Goal: Task Accomplishment & Management: Use online tool/utility

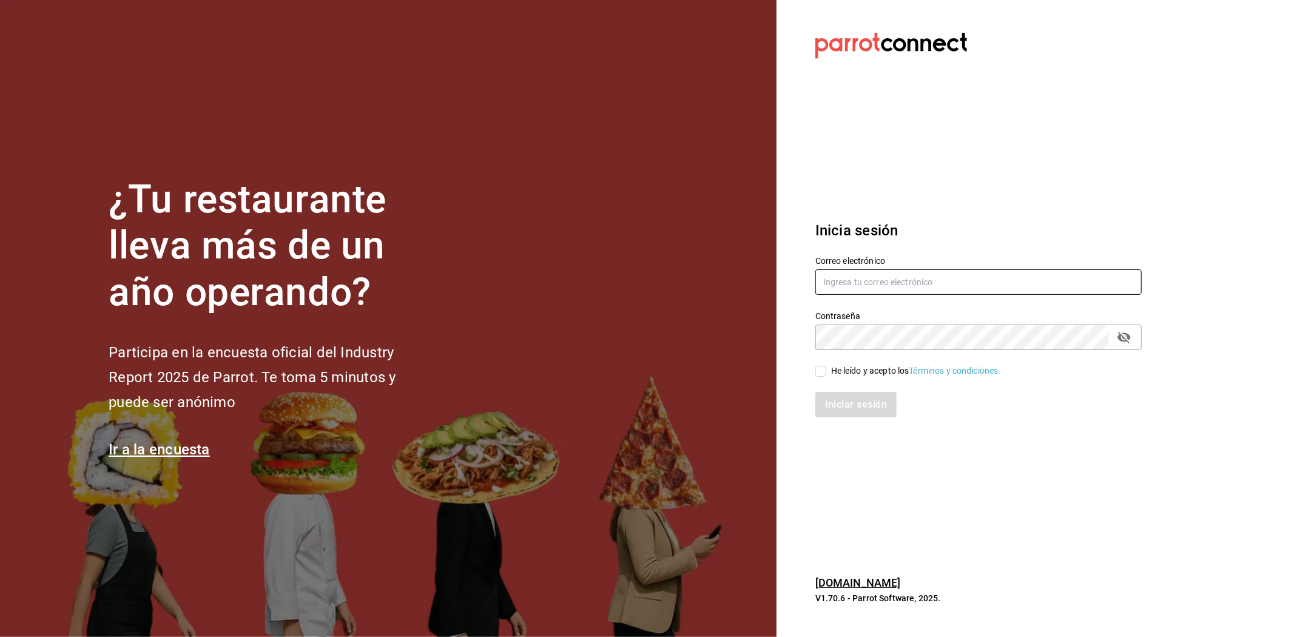
click at [838, 282] on input "text" at bounding box center [978, 281] width 326 height 25
paste input "[EMAIL_ADDRESS][DOMAIN_NAME]"
type input "[EMAIL_ADDRESS][DOMAIN_NAME]"
click at [820, 373] on input "He leído y acepto los Términos y condiciones." at bounding box center [820, 371] width 11 height 11
checkbox input "true"
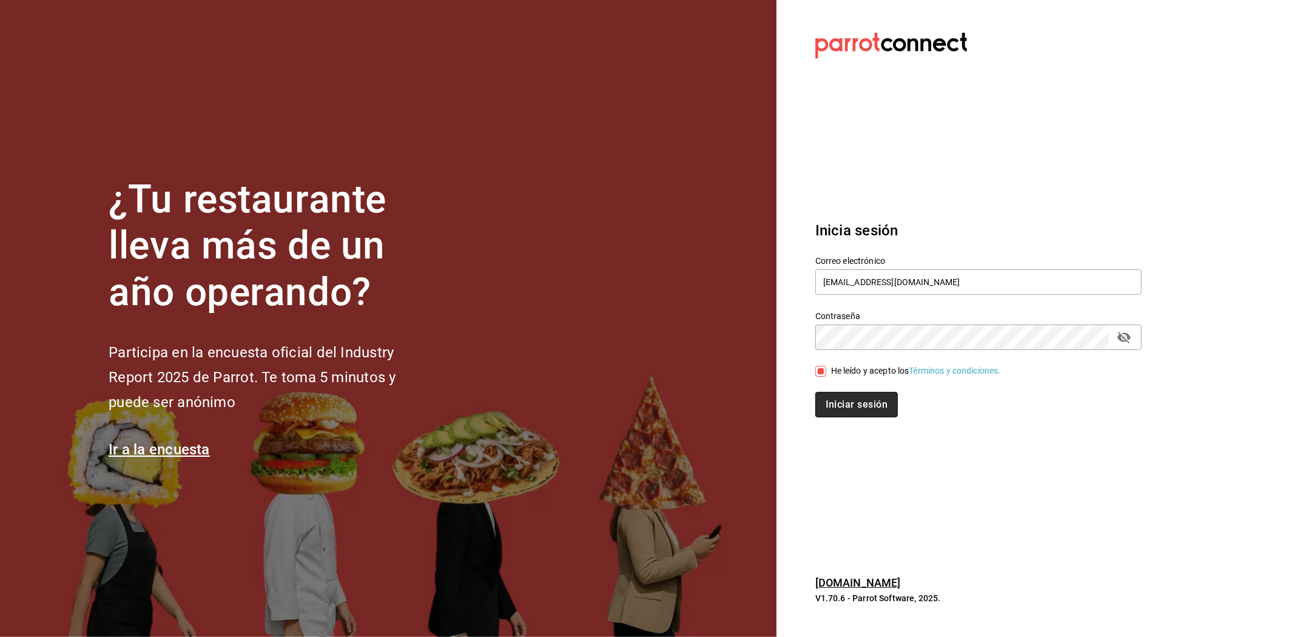
click at [822, 400] on button "Iniciar sesión" at bounding box center [856, 404] width 83 height 25
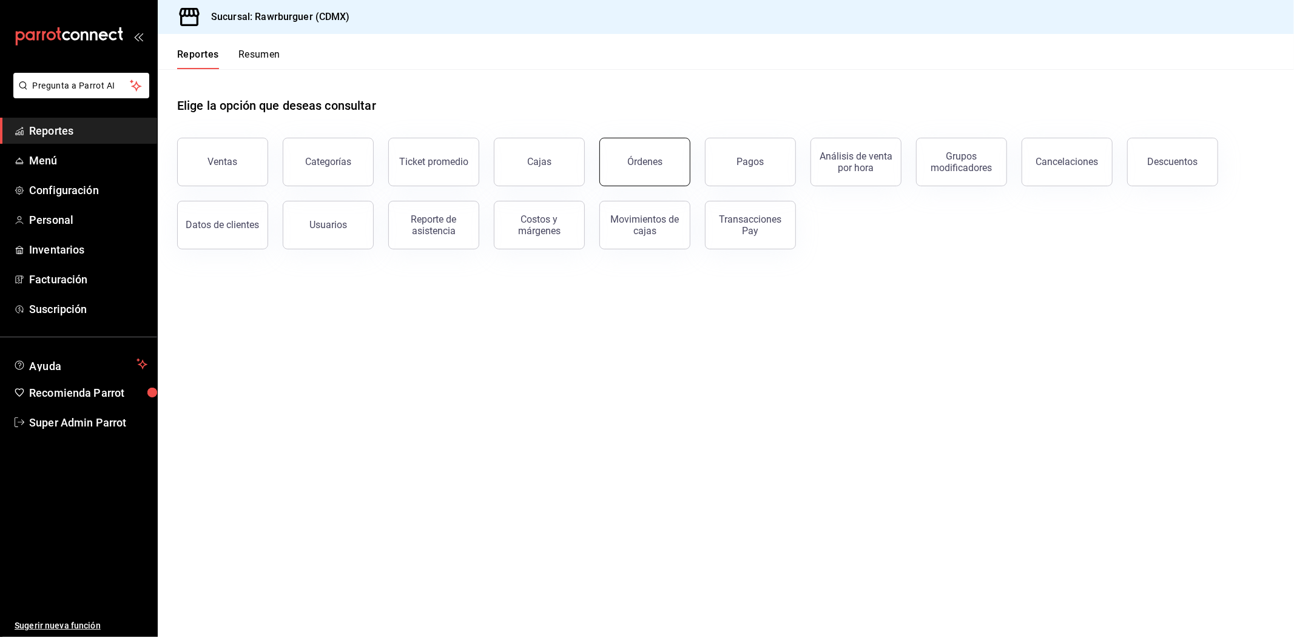
click at [673, 162] on button "Órdenes" at bounding box center [644, 162] width 91 height 49
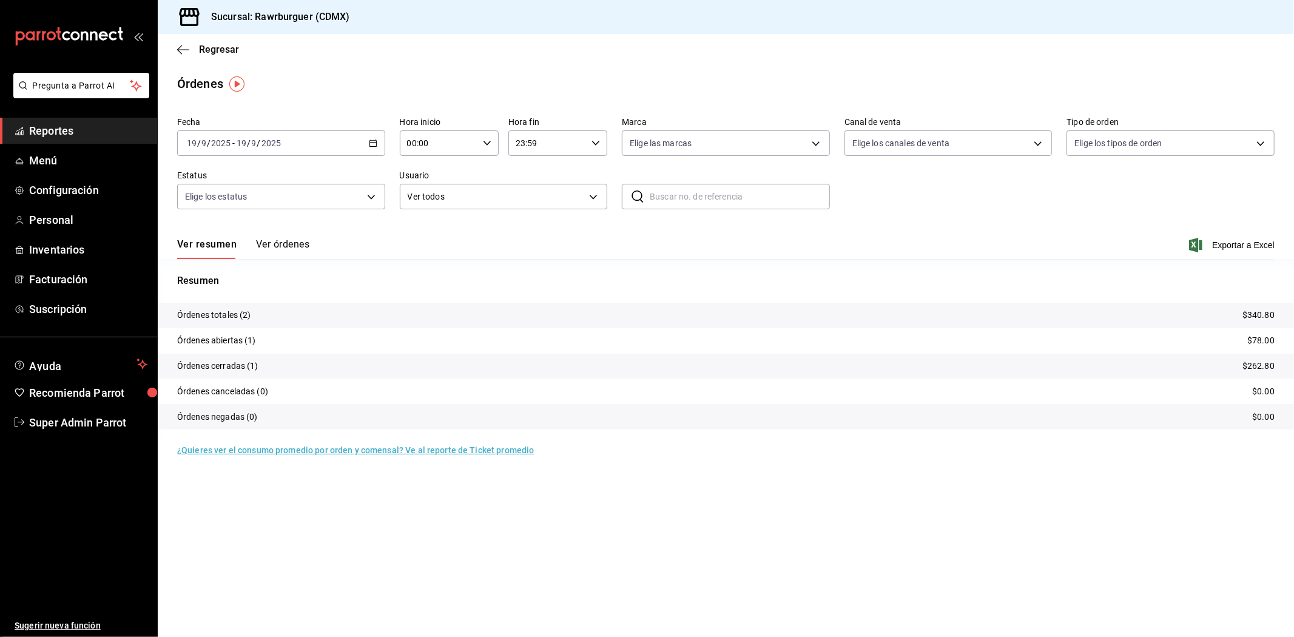
click at [261, 248] on button "Ver órdenes" at bounding box center [282, 248] width 53 height 21
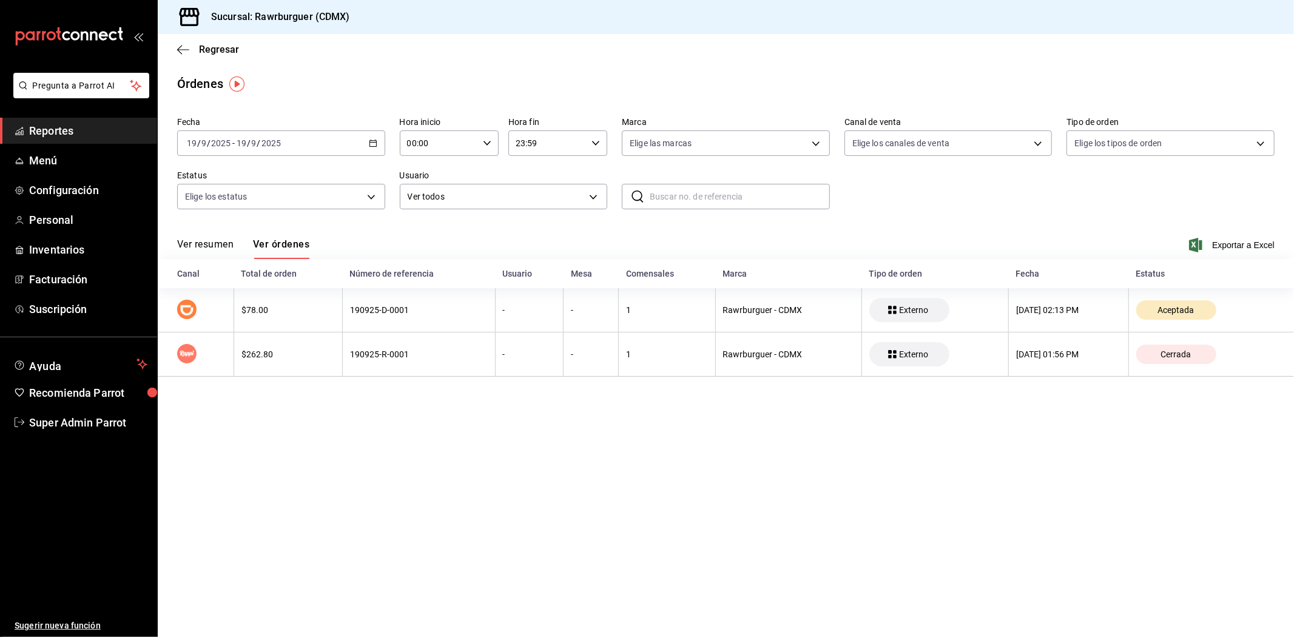
click at [1172, 493] on main "Regresar Órdenes Fecha 2025-09-19 19 / 9 / 2025 - 2025-09-19 19 / 9 / 2025 Hora…" at bounding box center [726, 335] width 1136 height 603
click at [1158, 464] on main "Regresar Órdenes Fecha 2025-09-19 19 / 9 / 2025 - 2025-09-19 19 / 9 / 2025 Hora…" at bounding box center [726, 335] width 1136 height 603
